Goal: Navigation & Orientation: Find specific page/section

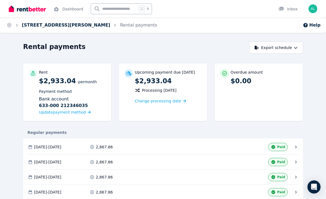
click at [60, 22] on span "[STREET_ADDRESS][PERSON_NAME]" at bounding box center [66, 25] width 88 height 7
click at [70, 26] on link "[STREET_ADDRESS][PERSON_NAME]" at bounding box center [66, 24] width 88 height 5
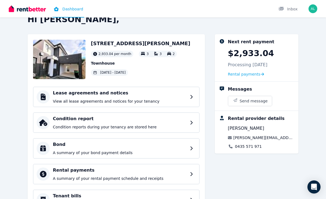
scroll to position [5, 0]
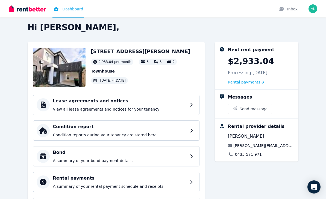
click at [67, 66] on img at bounding box center [59, 67] width 52 height 39
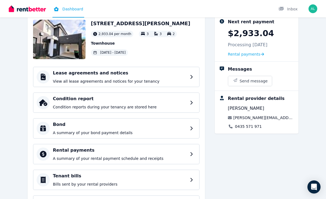
scroll to position [34, 0]
